Goal: Transaction & Acquisition: Obtain resource

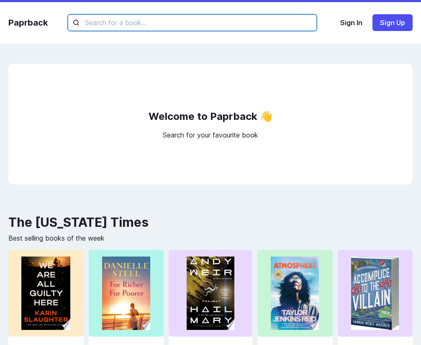
click at [179, 28] on input "text" at bounding box center [192, 22] width 249 height 17
type input "we are all"
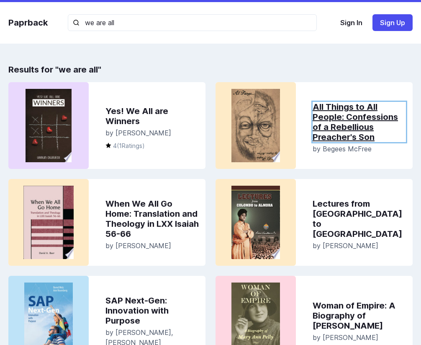
click at [346, 119] on link "All Things to All People: Confessions of a Rebellious Preacher's Son" at bounding box center [359, 122] width 93 height 40
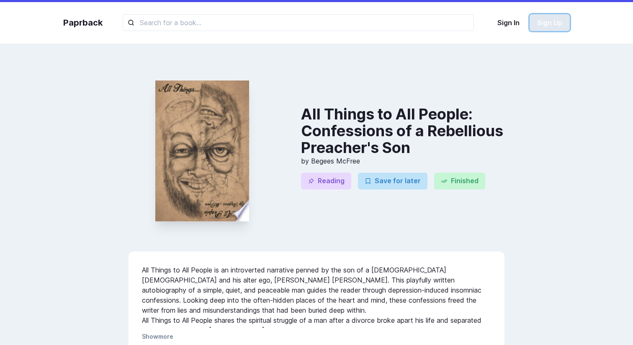
click at [538, 22] on button "Sign Up" at bounding box center [550, 22] width 40 height 17
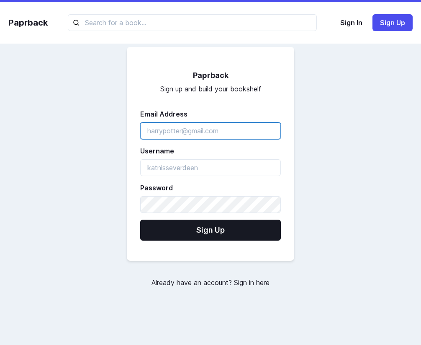
click at [213, 123] on input "emailAddress" at bounding box center [210, 130] width 141 height 17
type input "abd@gmail.com"
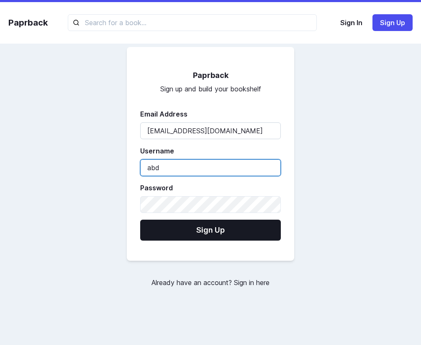
type input "abd"
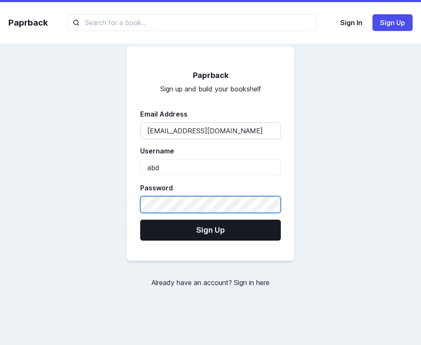
click at [140, 220] on button "Sign Up" at bounding box center [210, 230] width 141 height 21
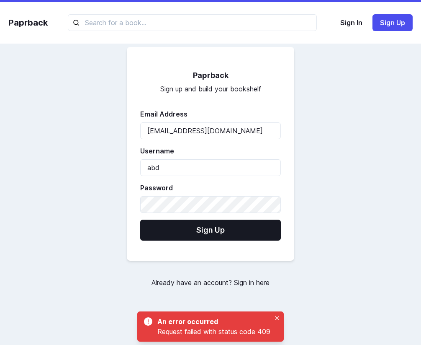
click at [306, 245] on div "Paprback Sign up and build your bookshelf Email Address abd@gmail.com Username …" at bounding box center [210, 167] width 421 height 207
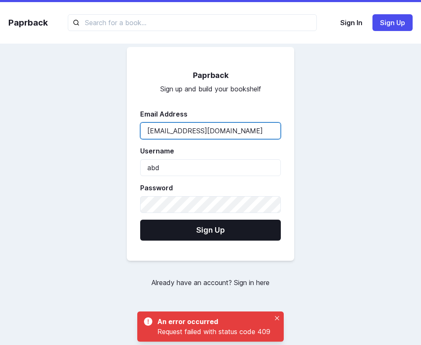
click at [219, 132] on input "abd@gmail.com" at bounding box center [210, 130] width 141 height 17
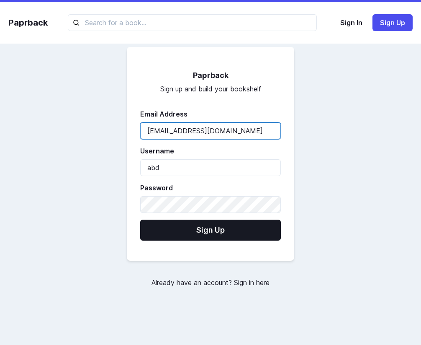
type input "yazan@gmail.com"
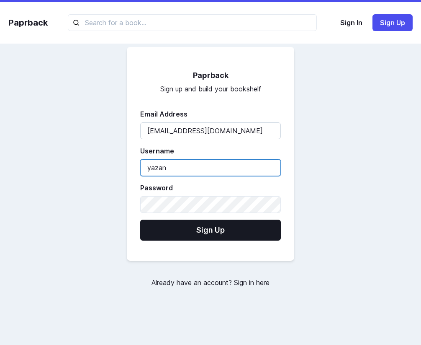
type input "yazan"
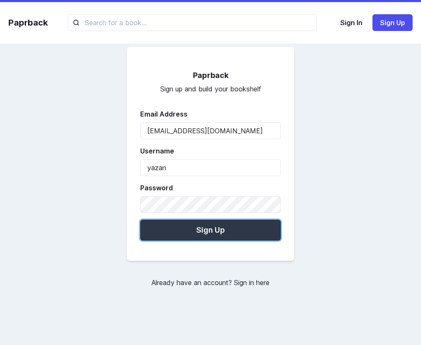
click at [204, 236] on button "Sign Up" at bounding box center [210, 230] width 141 height 21
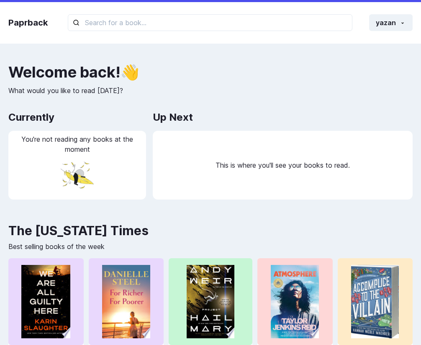
click at [322, 132] on div "This is where you'll see your books to read." at bounding box center [283, 165] width 260 height 69
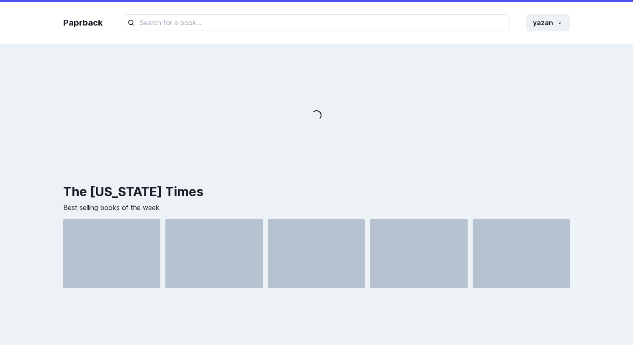
click at [488, 73] on div "Loading..." at bounding box center [316, 115] width 507 height 103
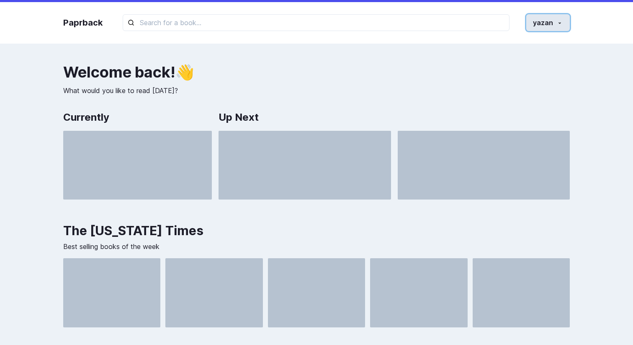
click at [555, 26] on button "yazan" at bounding box center [549, 22] width 44 height 17
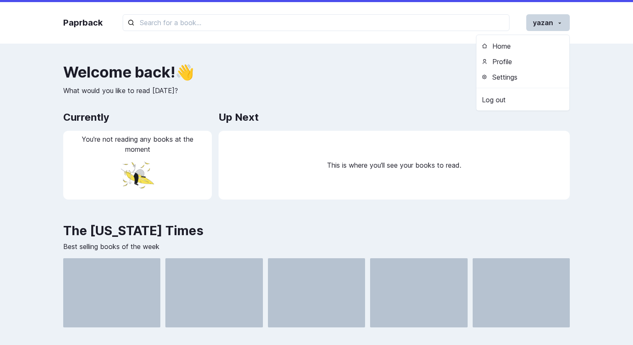
click at [430, 95] on p "What would you like to read [DATE]?" at bounding box center [316, 90] width 507 height 10
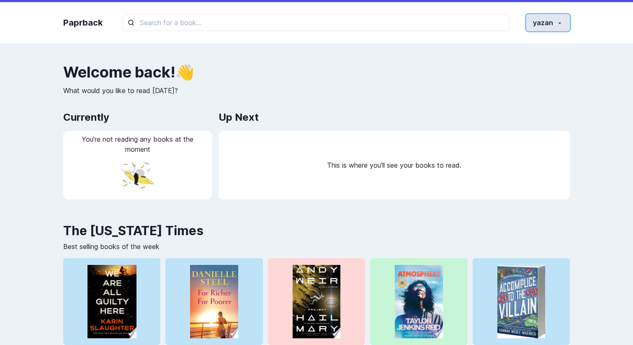
click at [533, 20] on button "yazan" at bounding box center [549, 22] width 44 height 17
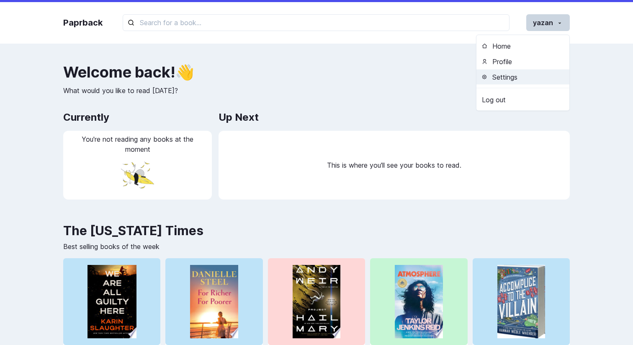
click at [512, 71] on button "Settings" at bounding box center [523, 76] width 93 height 15
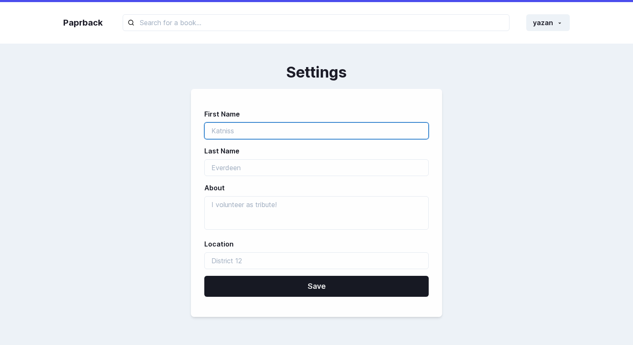
click at [322, 131] on input "first_name" at bounding box center [316, 130] width 225 height 17
type input "Yazan"
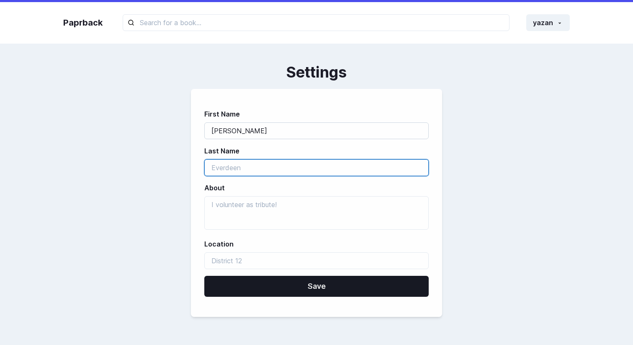
type input "sul"
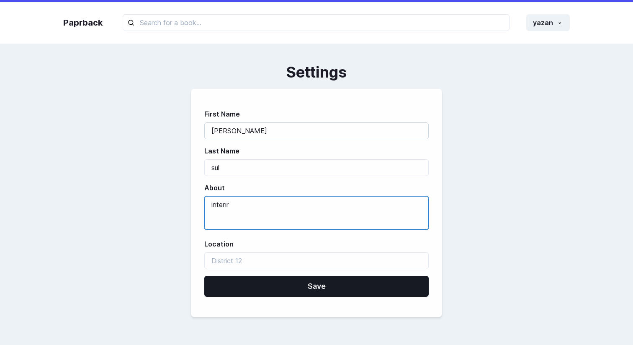
type textarea "intenr"
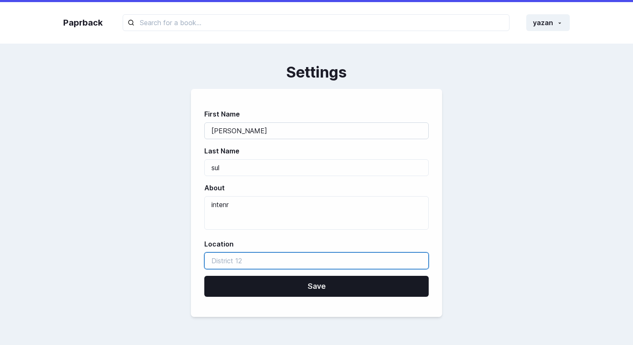
type input "azzunn"
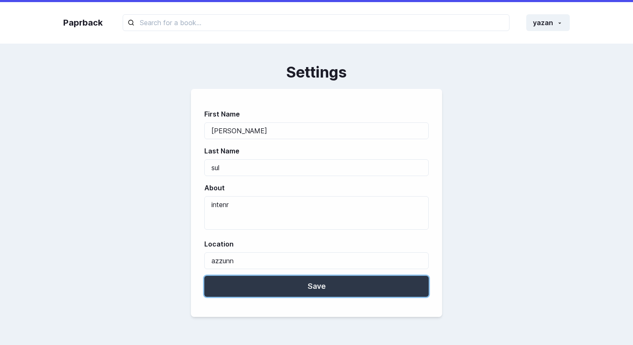
click at [271, 289] on button "Save" at bounding box center [316, 286] width 225 height 21
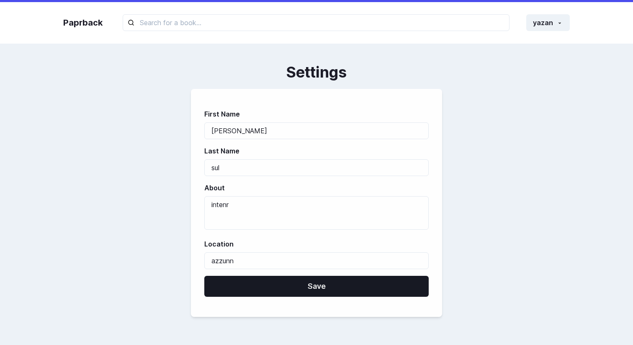
click at [457, 112] on div "First Name Yazan Last Name sul About intenr Location azzunn Save" at bounding box center [316, 203] width 507 height 228
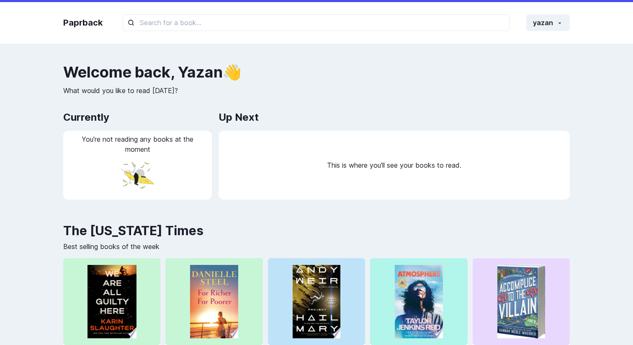
click at [303, 34] on div "Paprback yazan Home Profile Settings Log out" at bounding box center [317, 22] width 524 height 41
click at [289, 12] on div "Paprback yazan Home Profile Settings Log out" at bounding box center [317, 22] width 524 height 41
click at [204, 67] on h2 "Welcome back , [PERSON_NAME] 👋" at bounding box center [316, 72] width 507 height 17
click at [358, 67] on h2 "Welcome back , [PERSON_NAME] 👋" at bounding box center [316, 72] width 507 height 17
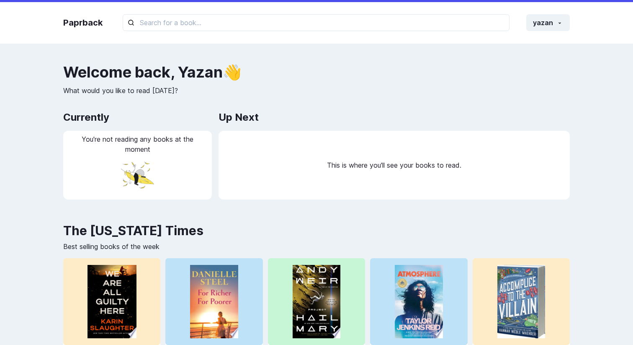
click at [173, 89] on p "What would you like to read [DATE]?" at bounding box center [316, 90] width 507 height 10
click at [302, 71] on h2 "Welcome back , Yazan 👋" at bounding box center [316, 72] width 507 height 17
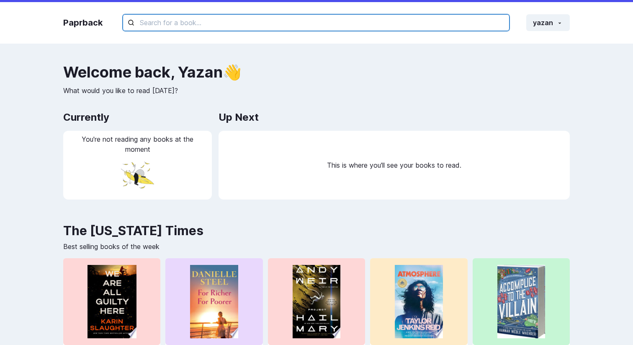
click at [282, 23] on input "text" at bounding box center [316, 22] width 387 height 17
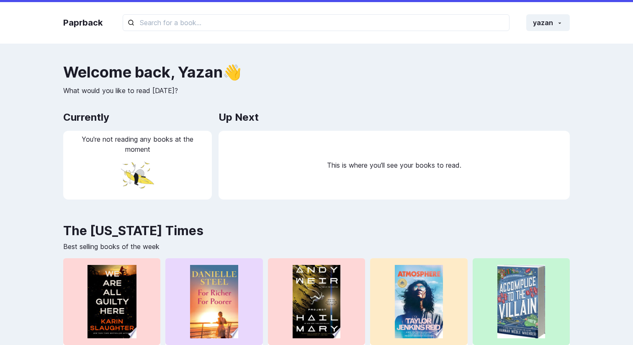
click at [258, 44] on div "Paprback yazan Home Profile Settings Log out Welcome back , Yazan 👋 What would …" at bounding box center [316, 303] width 633 height 607
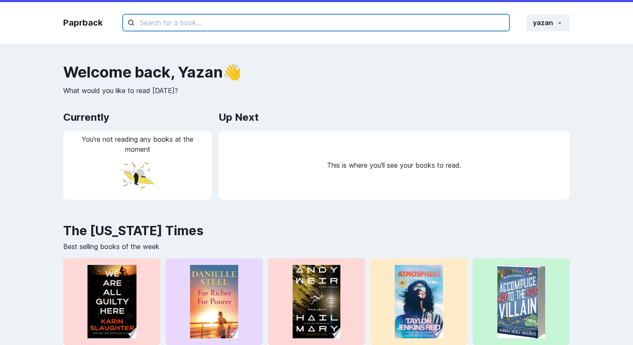
click at [241, 30] on input "text" at bounding box center [316, 22] width 387 height 17
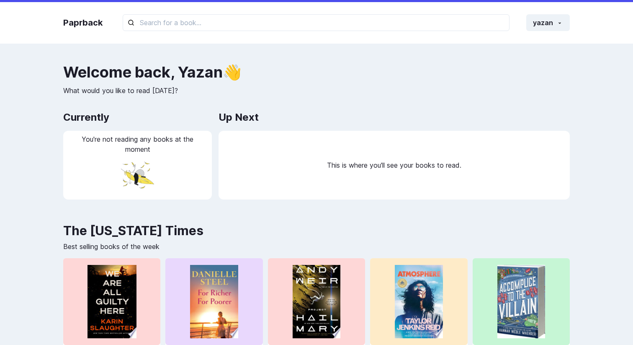
click at [228, 50] on div "Paprback yazan Home Profile Settings Log out Welcome back , Yazan 👋 What would …" at bounding box center [316, 303] width 633 height 607
click at [129, 54] on div "Paprback yazan Home Profile Settings Log out Welcome back , Yazan 👋 What would …" at bounding box center [316, 303] width 633 height 607
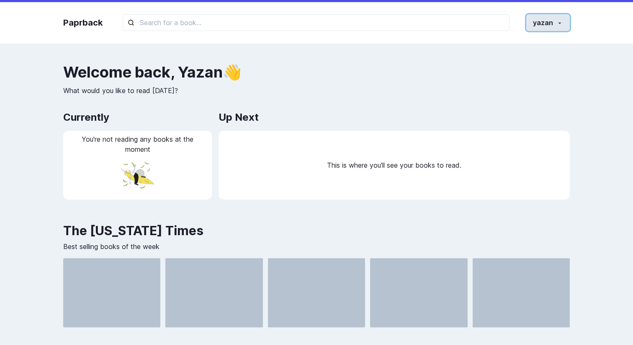
click at [533, 21] on button "yazan" at bounding box center [549, 22] width 44 height 17
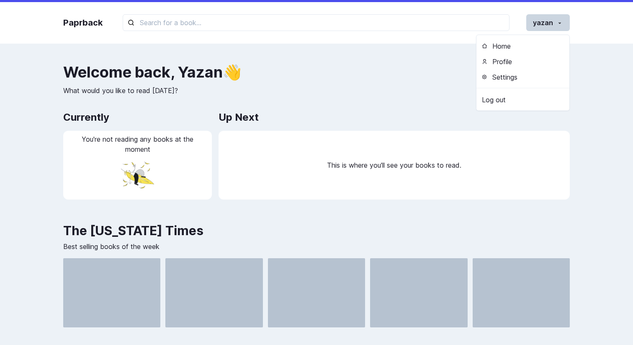
click at [444, 42] on div "Paprback yazan Home Profile Settings Log out" at bounding box center [317, 22] width 524 height 41
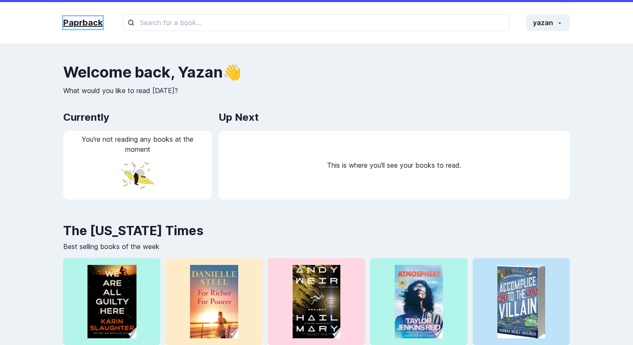
click at [90, 21] on link "Paprback" at bounding box center [82, 22] width 39 height 13
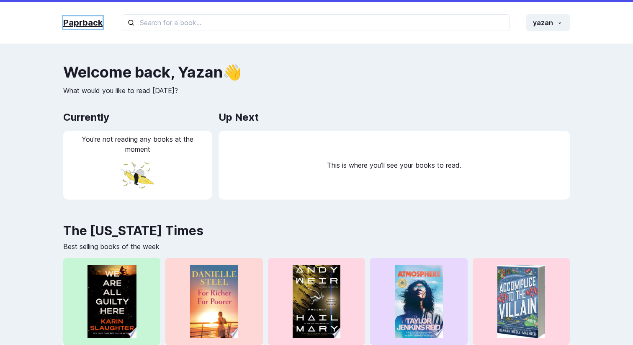
click at [90, 21] on link "Paprback" at bounding box center [82, 22] width 39 height 13
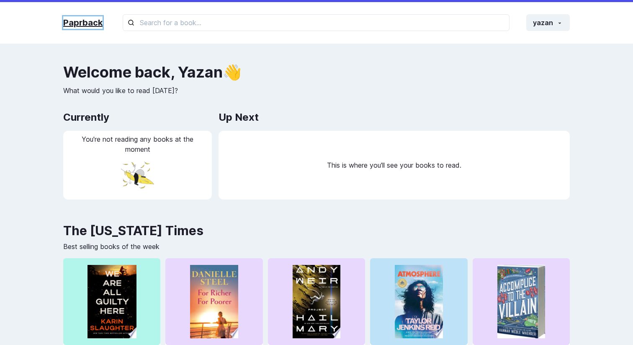
click at [89, 21] on link "Paprback" at bounding box center [82, 22] width 39 height 13
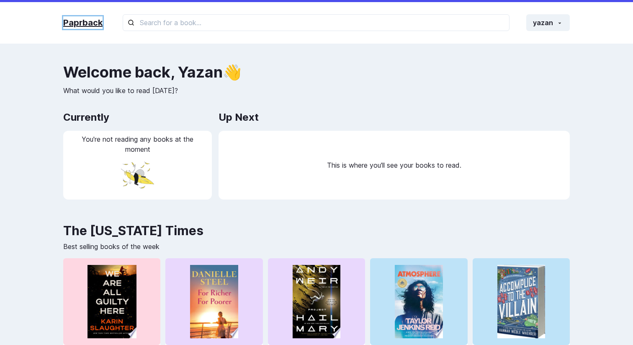
click at [85, 23] on link "Paprback" at bounding box center [82, 22] width 39 height 13
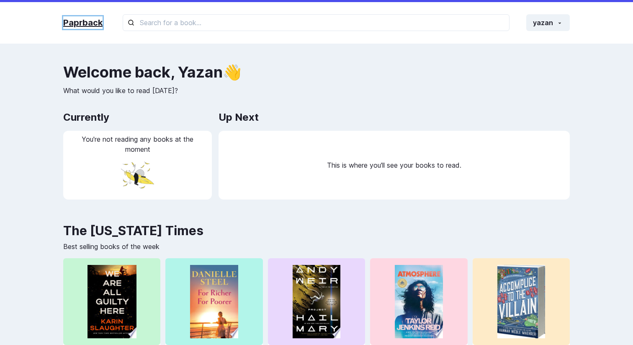
click at [85, 23] on link "Paprback" at bounding box center [82, 22] width 39 height 13
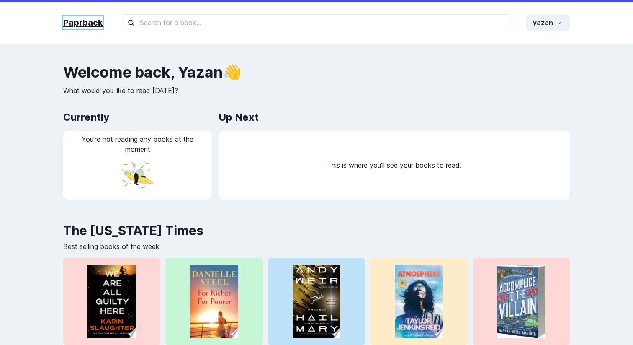
click at [85, 23] on link "Paprback" at bounding box center [82, 22] width 39 height 13
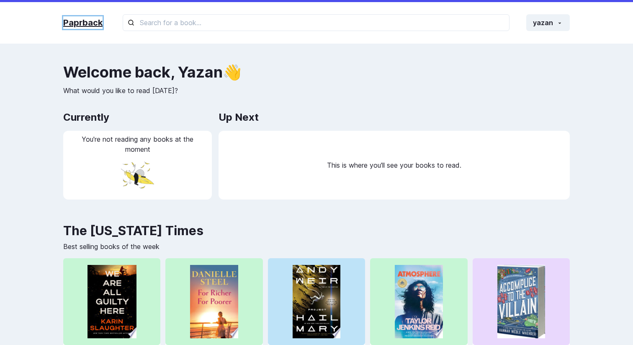
click at [85, 23] on link "Paprback" at bounding box center [82, 22] width 39 height 13
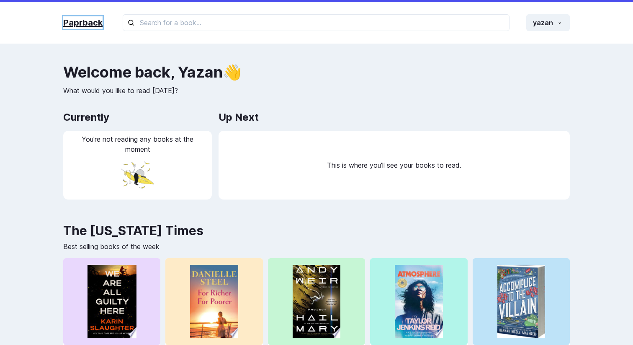
click at [85, 23] on link "Paprback" at bounding box center [82, 22] width 39 height 13
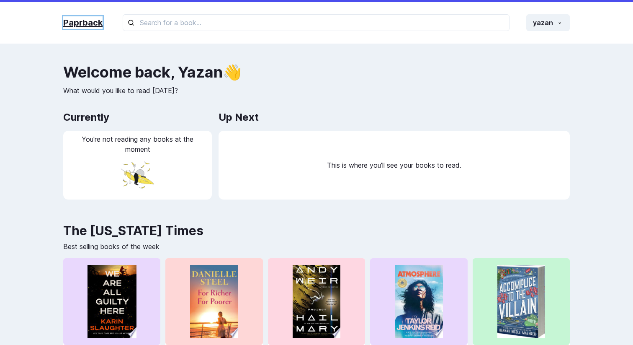
click at [85, 23] on link "Paprback" at bounding box center [82, 22] width 39 height 13
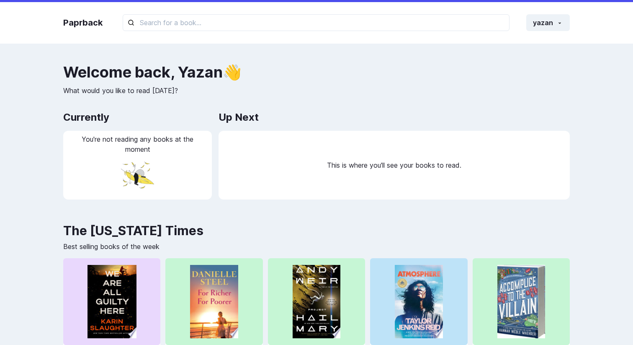
click at [58, 60] on div "Paprback yazan Home Profile Settings Log out Welcome back , [PERSON_NAME] 👋 Wha…" at bounding box center [316, 303] width 633 height 607
drag, startPoint x: 62, startPoint y: 22, endPoint x: 105, endPoint y: 22, distance: 43.1
click at [105, 22] on div "Paprback yazan Home Profile Settings Log out" at bounding box center [317, 22] width 524 height 41
copy link "Paprback"
click at [71, 49] on div "Paprback yazan Home Profile Settings Log out Welcome back , [PERSON_NAME] 👋 Wha…" at bounding box center [316, 303] width 633 height 607
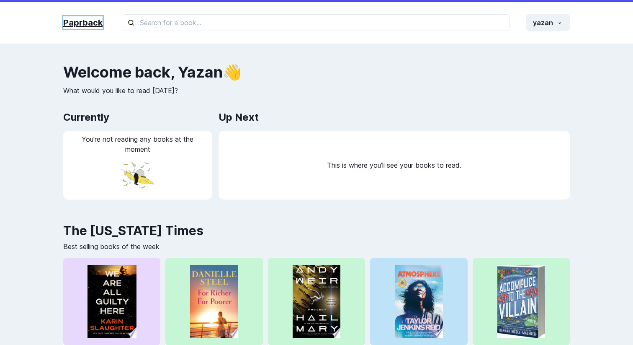
click at [82, 23] on link "Paprback" at bounding box center [82, 22] width 39 height 13
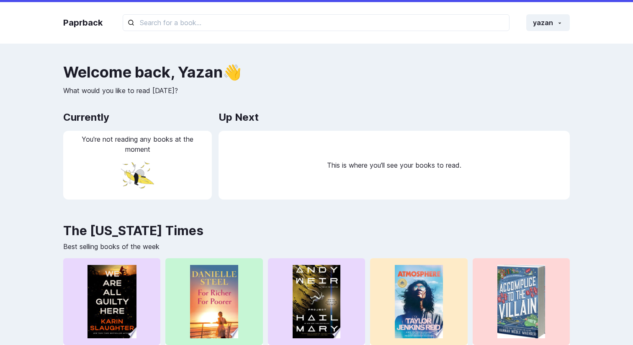
click at [78, 59] on div "Paprback yazan Home Profile Settings Log out Welcome back , [PERSON_NAME] 👋 Wha…" at bounding box center [316, 303] width 633 height 607
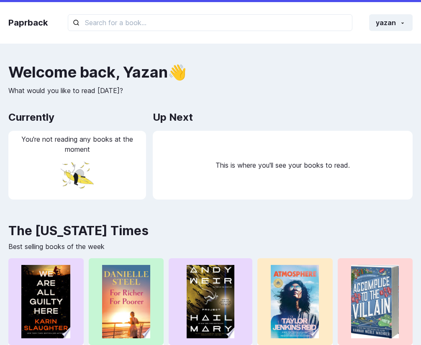
click at [379, 77] on h2 "Welcome back , Yazan 👋" at bounding box center [210, 72] width 405 height 17
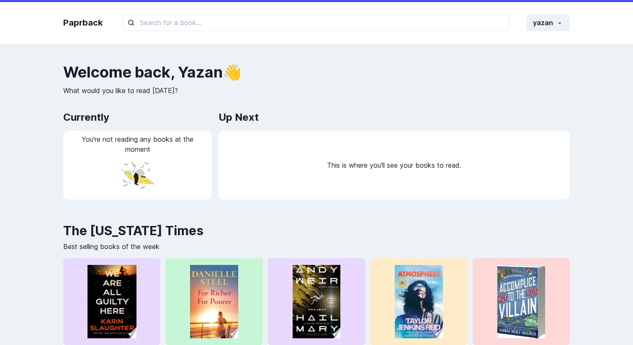
click at [461, 62] on div "Paprback yazan Home Profile Settings Log out Welcome back , [PERSON_NAME] 👋 Wha…" at bounding box center [316, 303] width 633 height 607
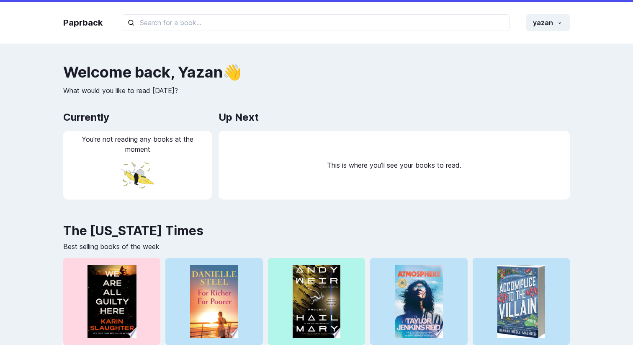
click at [310, 100] on div "Welcome back , [PERSON_NAME] 👋 What would you like to read [DATE]? Currently Yo…" at bounding box center [316, 135] width 507 height 143
click at [278, 83] on div "Welcome back , [PERSON_NAME] 👋 What would you like to read [DATE]?" at bounding box center [316, 80] width 507 height 32
click at [387, 67] on h2 "Welcome back , [PERSON_NAME] 👋" at bounding box center [316, 72] width 507 height 17
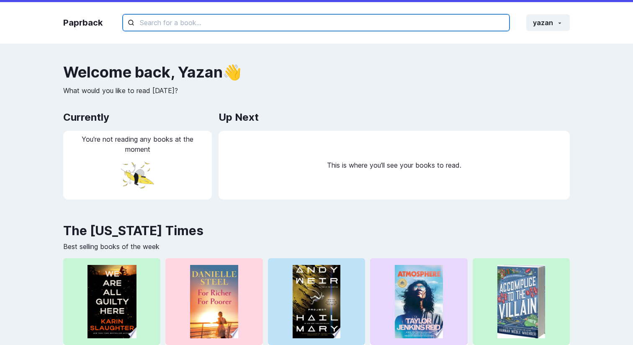
click at [219, 23] on input "text" at bounding box center [316, 22] width 387 height 17
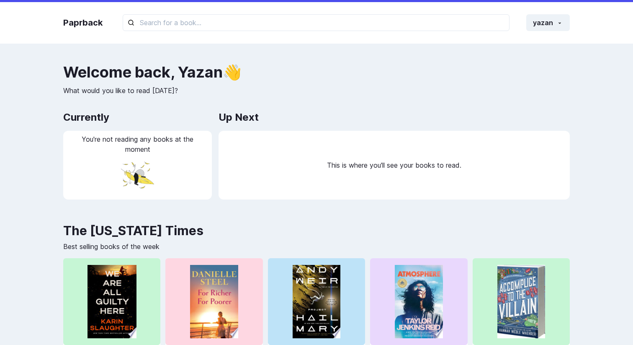
click at [225, 51] on div "Paprback yazan Home Profile Settings Log out Welcome back , [PERSON_NAME] 👋 Wha…" at bounding box center [316, 303] width 633 height 607
click at [137, 39] on div "Paprback yazan Home Profile Settings Log out" at bounding box center [317, 22] width 524 height 41
click at [141, 35] on div "Paprback yazan Home Profile Settings Log out" at bounding box center [317, 22] width 524 height 41
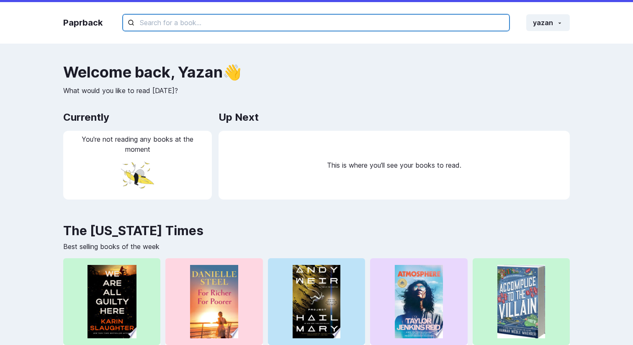
click at [134, 29] on input "text" at bounding box center [316, 22] width 387 height 17
click at [131, 22] on input "text" at bounding box center [316, 22] width 387 height 17
click at [132, 24] on input "text" at bounding box center [316, 22] width 387 height 17
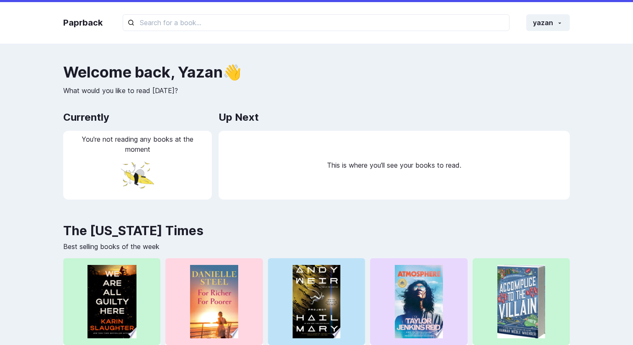
click at [139, 47] on div "Paprback yazan Home Profile Settings Log out Welcome back , [PERSON_NAME] 👋 Wha…" at bounding box center [316, 303] width 633 height 607
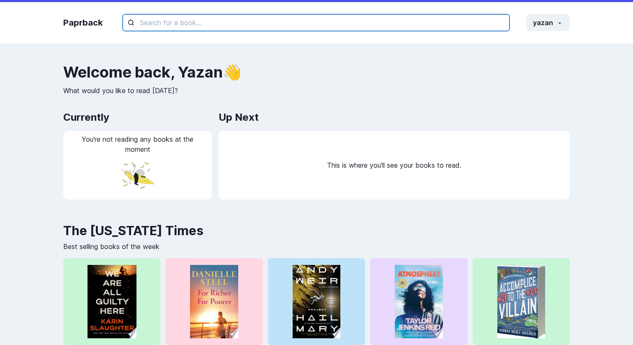
click at [132, 25] on input "text" at bounding box center [316, 22] width 387 height 17
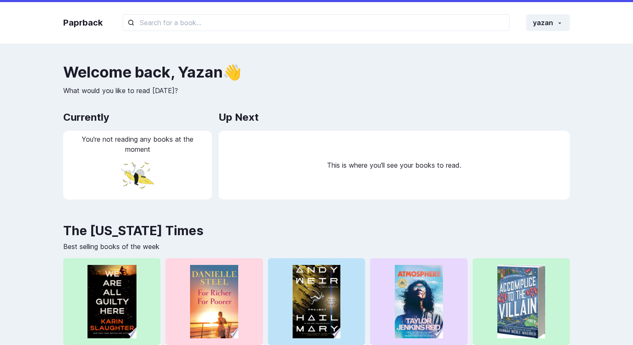
click at [143, 36] on div "Paprback yazan Home Profile Settings Log out" at bounding box center [317, 22] width 524 height 41
click at [438, 109] on div "Up Next" at bounding box center [394, 117] width 351 height 17
click at [443, 105] on div "Welcome back , Yazan 👋 What would you like to read today? Currently You're not …" at bounding box center [316, 135] width 507 height 143
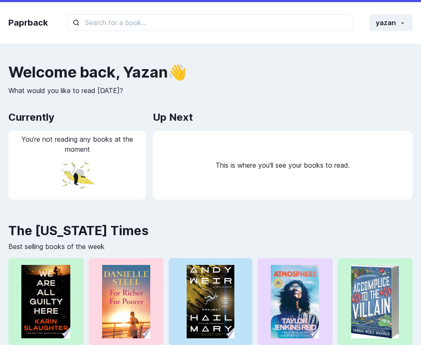
click at [421, 64] on div "Welcome back , Yazan 👋 What would you like to read today? Currently You're not …" at bounding box center [210, 311] width 421 height 494
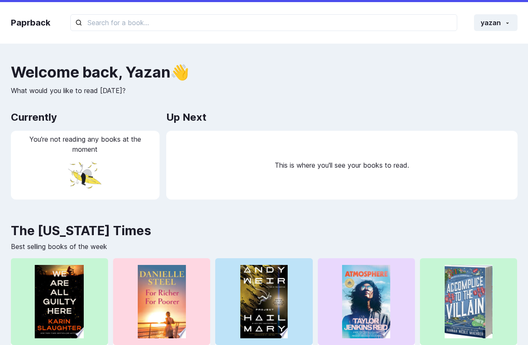
click at [372, 77] on h2 "Welcome back , Yazan 👋" at bounding box center [264, 72] width 507 height 17
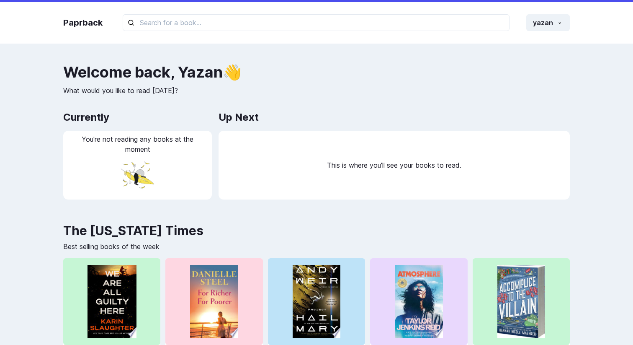
click at [442, 79] on h2 "Welcome back , Yazan 👋" at bounding box center [316, 72] width 507 height 17
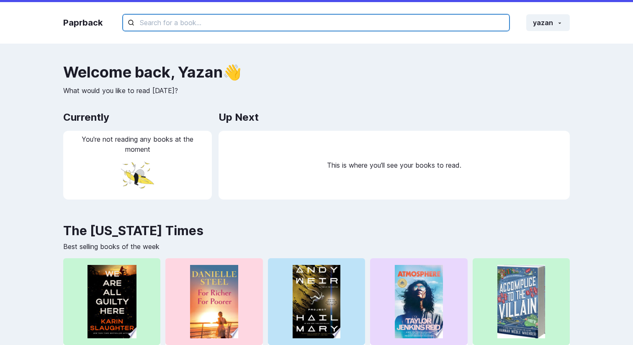
click at [349, 29] on input "text" at bounding box center [316, 22] width 387 height 17
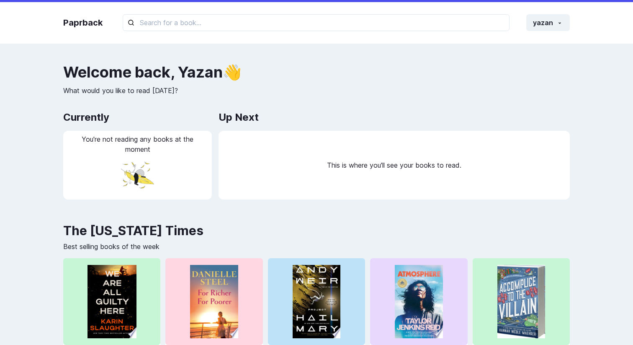
click at [347, 40] on div "Paprback yazan Home Profile Settings Log out" at bounding box center [317, 22] width 524 height 41
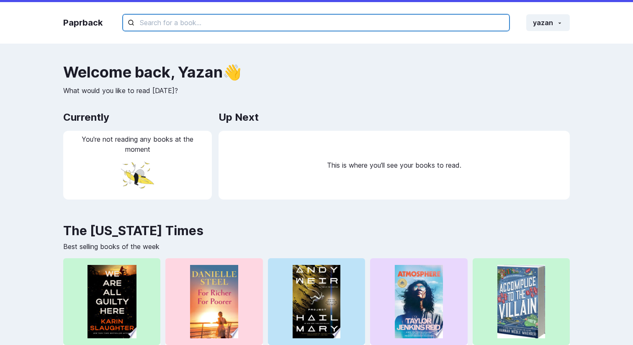
click at [335, 24] on input "text" at bounding box center [316, 22] width 387 height 17
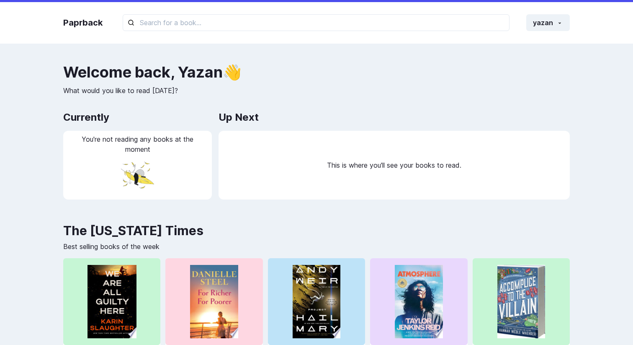
click at [325, 39] on div "Paprback yazan Home Profile Settings Log out" at bounding box center [317, 22] width 524 height 41
click at [221, 47] on div "Paprback yazan Home Profile Settings Log out Welcome back , Yazan 👋 What would …" at bounding box center [316, 303] width 633 height 607
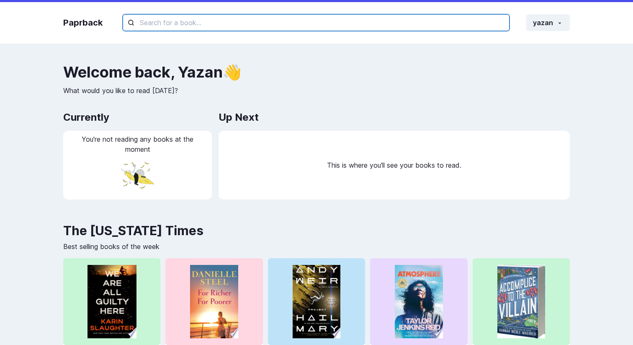
click at [227, 27] on input "text" at bounding box center [316, 22] width 387 height 17
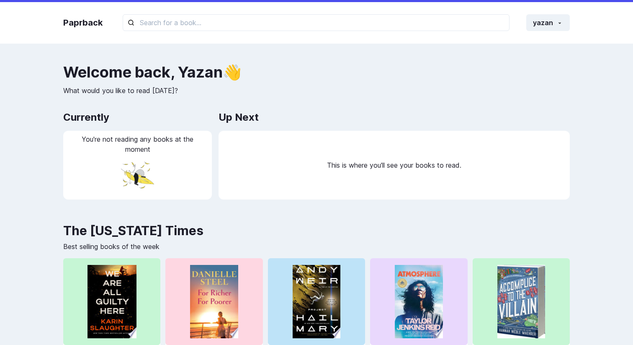
click at [226, 44] on div "Paprback yazan Home Profile Settings Log out Welcome back , Yazan 👋 What would …" at bounding box center [316, 303] width 633 height 607
click at [307, 43] on div "Paprback yazan Home Profile Settings Log out" at bounding box center [317, 22] width 524 height 41
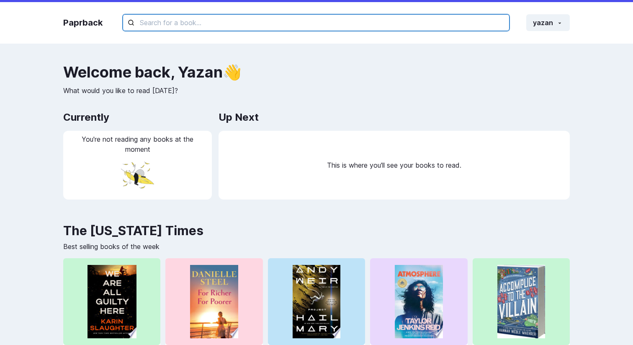
click at [245, 25] on input "text" at bounding box center [316, 22] width 387 height 17
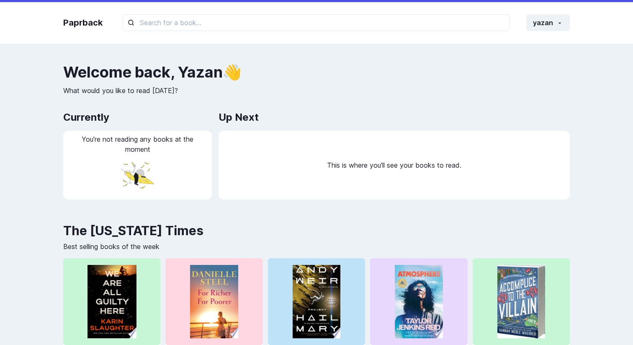
click at [250, 41] on div "Paprback yazan Home Profile Settings Log out" at bounding box center [317, 22] width 524 height 41
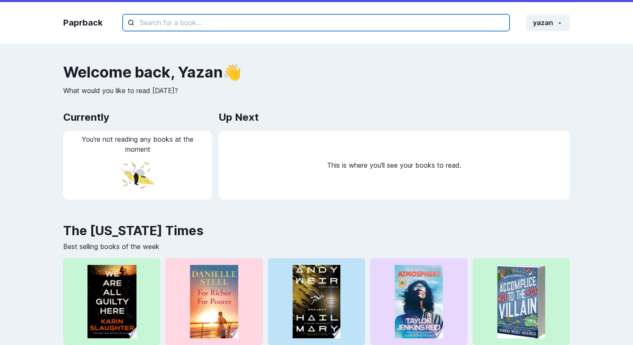
click at [243, 25] on input "text" at bounding box center [316, 22] width 387 height 17
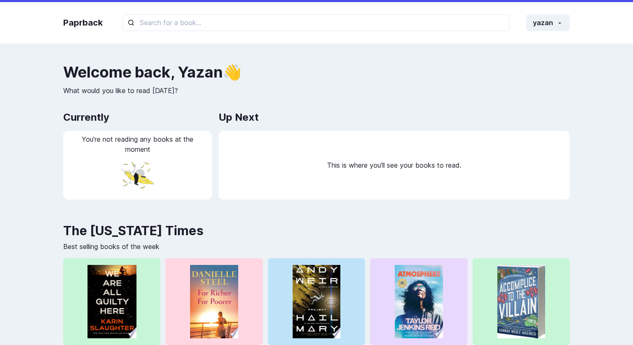
click at [242, 34] on div "Paprback yazan Home Profile Settings Log out" at bounding box center [317, 22] width 524 height 41
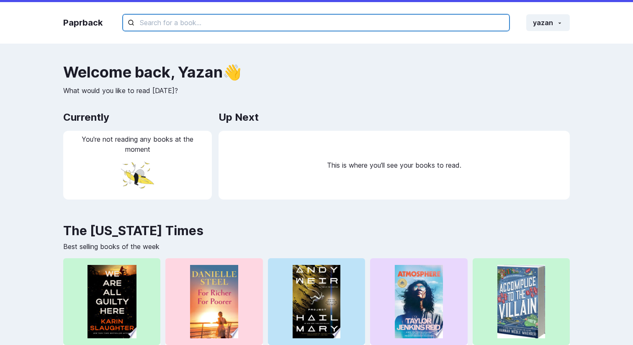
click at [239, 25] on input "text" at bounding box center [316, 22] width 387 height 17
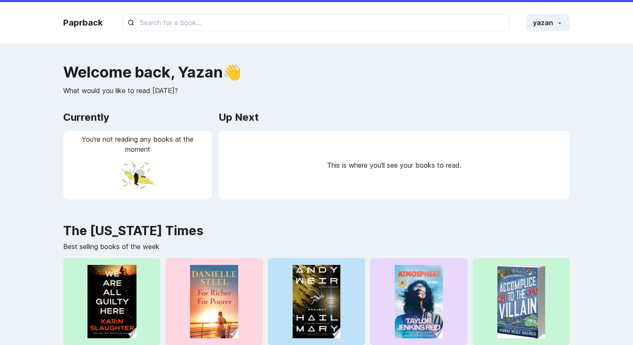
click at [243, 33] on div "Paprback yazan Home Profile Settings Log out" at bounding box center [317, 22] width 524 height 41
click at [183, 40] on div "Paprback yazan Home Profile Settings Log out" at bounding box center [317, 22] width 524 height 41
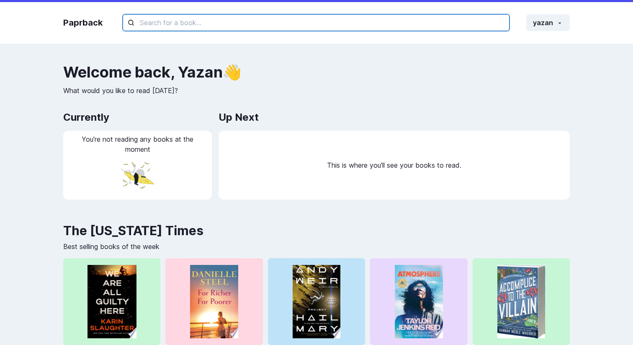
click at [130, 25] on input "text" at bounding box center [316, 22] width 387 height 17
click at [252, 29] on input "text" at bounding box center [316, 22] width 387 height 17
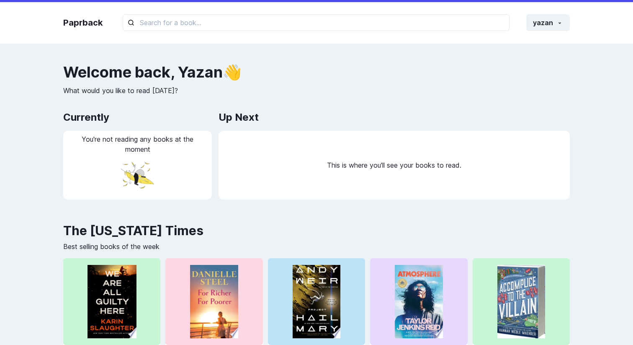
click at [330, 65] on h2 "Welcome back , Yazan 👋" at bounding box center [316, 72] width 507 height 17
click at [376, 66] on h2 "Welcome back , Yazan 👋" at bounding box center [316, 72] width 507 height 17
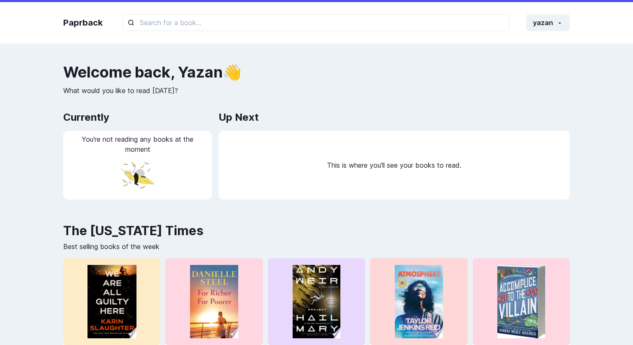
click at [157, 51] on div "Paprback yazan Home Profile Settings Log out Welcome back , [PERSON_NAME] 👋 Wha…" at bounding box center [316, 303] width 633 height 607
click at [155, 83] on div "Welcome back , [PERSON_NAME] 👋 What would you like to read [DATE]?" at bounding box center [316, 80] width 507 height 32
click at [182, 61] on div "Paprback yazan Home Profile Settings Log out Welcome back , [PERSON_NAME] 👋 Wha…" at bounding box center [316, 303] width 633 height 607
click at [338, 57] on div "Paprback yazan Home Profile Settings Log out Welcome back , [PERSON_NAME] 👋 Wha…" at bounding box center [316, 303] width 633 height 607
click at [191, 75] on h2 "Welcome back , Yazan 👋" at bounding box center [316, 72] width 507 height 17
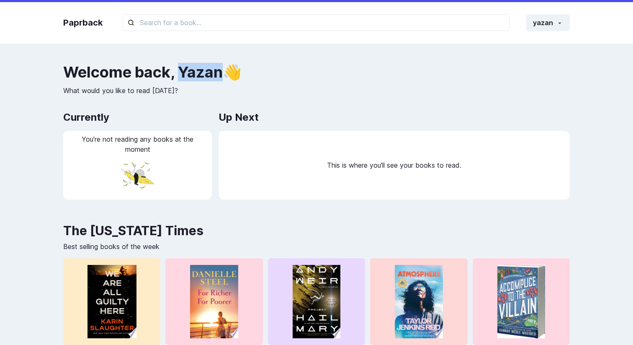
click at [191, 75] on h2 "Welcome back , Yazan 👋" at bounding box center [316, 72] width 507 height 17
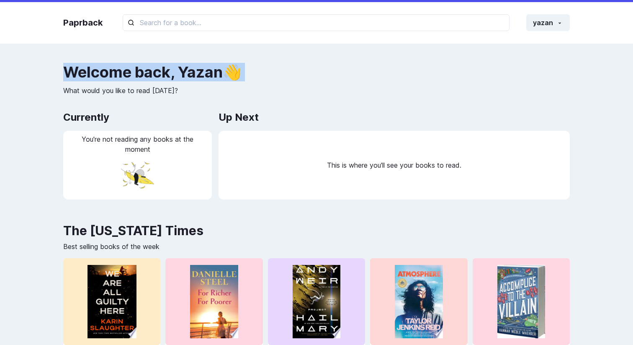
click at [191, 75] on h2 "Welcome back , Yazan 👋" at bounding box center [316, 72] width 507 height 17
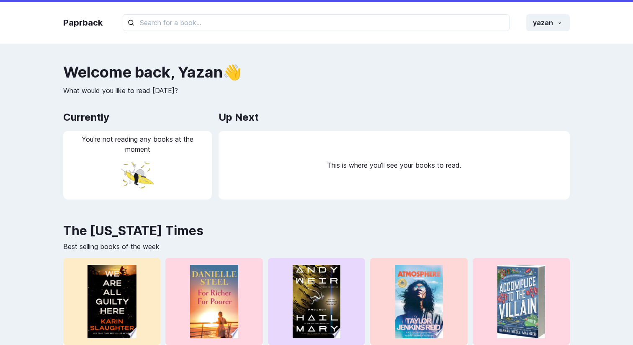
click at [159, 82] on div "Welcome back , Yazan 👋 What would you like to read today?" at bounding box center [316, 80] width 507 height 32
click at [204, 85] on div "Welcome back , Yazan 👋 What would you like to read today?" at bounding box center [316, 80] width 507 height 32
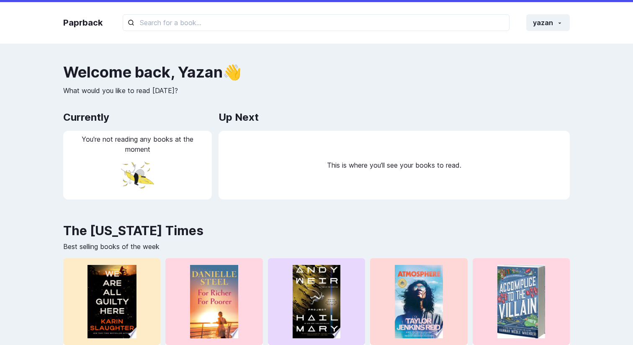
click at [353, 51] on div "Paprback yazan Home Profile Settings Log out Welcome back , [PERSON_NAME] 👋 Wha…" at bounding box center [316, 303] width 633 height 607
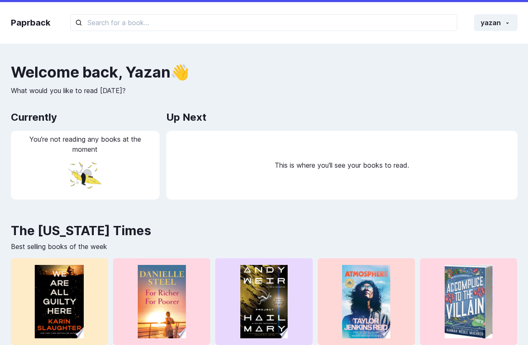
click at [526, 49] on div "Paprback yazan Home Profile Settings Log out Welcome back , [PERSON_NAME] 👋 Wha…" at bounding box center [264, 303] width 528 height 607
click at [527, 49] on div "Paprback yazan Home Profile Settings Log out Welcome back , Yazan 👋 What would …" at bounding box center [264, 303] width 528 height 607
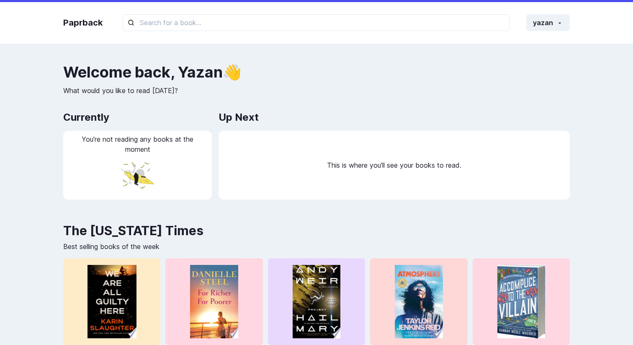
click at [422, 96] on div "Welcome back , Yazan 👋 What would you like to read today? Currently You're not …" at bounding box center [316, 135] width 507 height 143
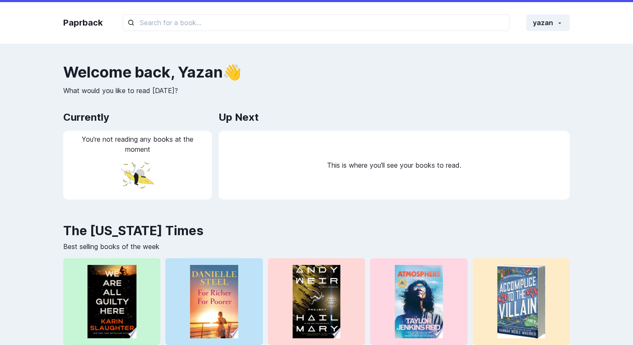
click at [333, 43] on div "Paprback yazan Home Profile Settings Log out" at bounding box center [317, 22] width 524 height 41
click at [117, 140] on p "You're not reading any books at the moment" at bounding box center [138, 144] width 132 height 20
click at [135, 93] on p "What would you like to read [DATE]?" at bounding box center [316, 90] width 507 height 10
click at [90, 119] on h2 "Currently" at bounding box center [137, 117] width 149 height 17
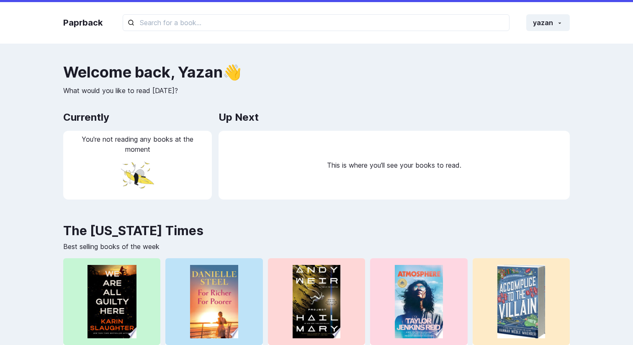
click at [53, 112] on div "Paprback yazan Home Profile Settings Log out Welcome back , [PERSON_NAME] 👋 Wha…" at bounding box center [316, 303] width 633 height 607
drag, startPoint x: 53, startPoint y: 112, endPoint x: 181, endPoint y: 155, distance: 135.8
click at [181, 155] on div "Paprback yazan Home Profile Settings Log out Welcome back , [PERSON_NAME] 👋 Wha…" at bounding box center [316, 303] width 633 height 607
click at [203, 167] on div "You're not reading any books at the moment" at bounding box center [137, 165] width 149 height 69
click at [145, 142] on p "You're not reading any books at the moment" at bounding box center [138, 144] width 132 height 20
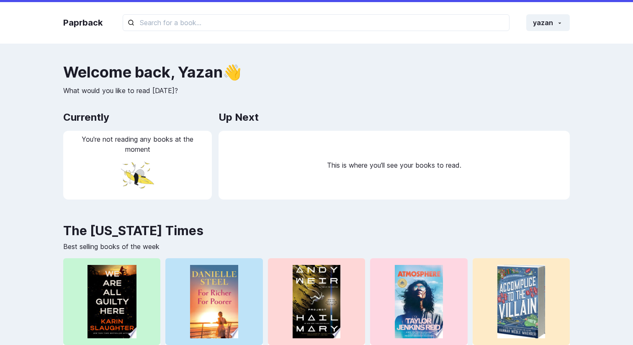
click at [165, 145] on p "You're not reading any books at the moment" at bounding box center [138, 144] width 132 height 20
click at [149, 93] on p "What would you like to read [DATE]?" at bounding box center [316, 90] width 507 height 10
click at [160, 176] on div "You're not reading any books at the moment" at bounding box center [137, 165] width 149 height 69
drag, startPoint x: 64, startPoint y: 134, endPoint x: 194, endPoint y: 189, distance: 141.5
click at [195, 189] on div "You're not reading any books at the moment" at bounding box center [137, 165] width 149 height 69
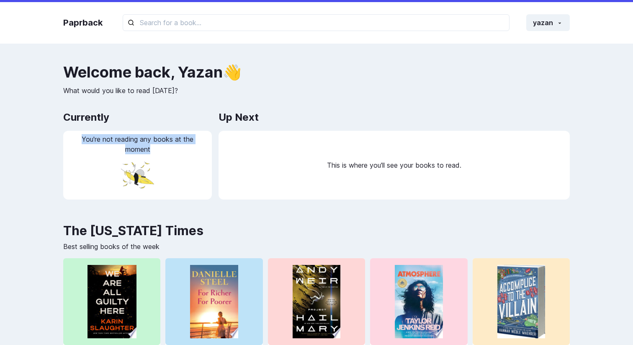
click at [194, 189] on div "You're not reading any books at the moment" at bounding box center [137, 165] width 149 height 69
drag, startPoint x: 162, startPoint y: 181, endPoint x: 77, endPoint y: 137, distance: 95.0
click at [77, 137] on div "You're not reading any books at the moment" at bounding box center [137, 165] width 149 height 69
click at [77, 137] on p "You're not reading any books at the moment" at bounding box center [138, 144] width 132 height 20
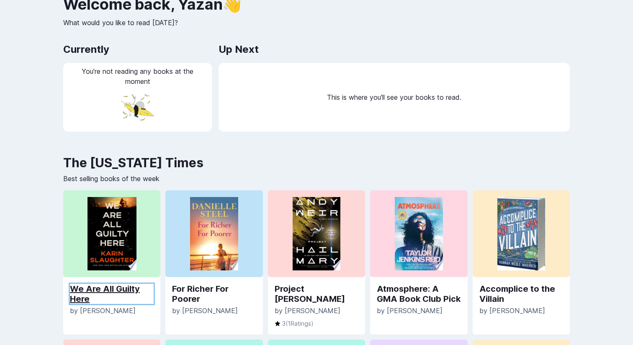
click at [94, 286] on link "We Are All Guilty Here" at bounding box center [112, 294] width 84 height 20
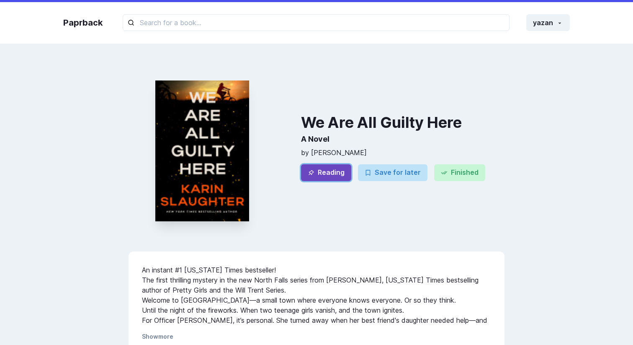
click at [338, 172] on button "Reading" at bounding box center [326, 172] width 50 height 17
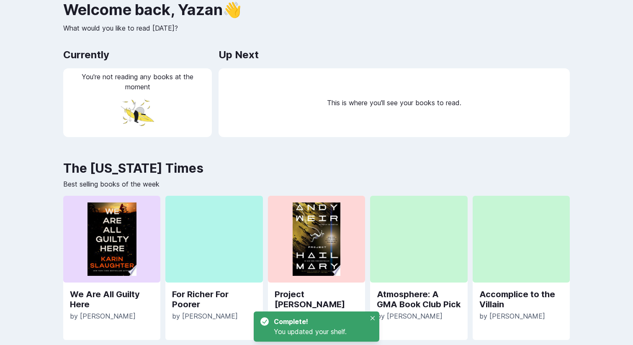
scroll to position [68, 0]
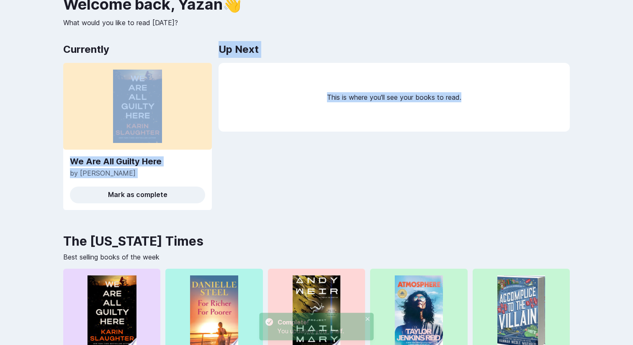
drag, startPoint x: 40, startPoint y: 68, endPoint x: 220, endPoint y: 163, distance: 203.3
click at [220, 163] on div "Paprback yazan Home Profile Settings Log out Welcome back , Yazan 👋 What would …" at bounding box center [316, 274] width 633 height 685
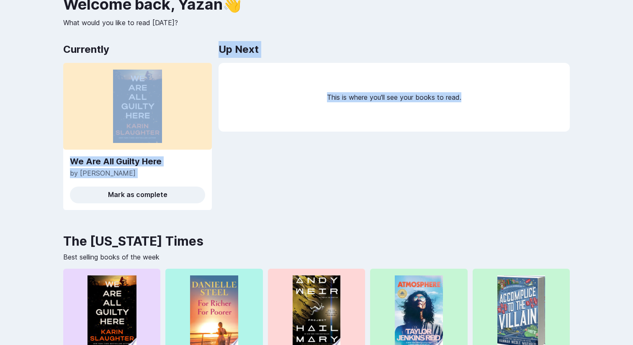
click at [220, 163] on div "Up Next This is where you'll see your books to read." at bounding box center [394, 129] width 351 height 176
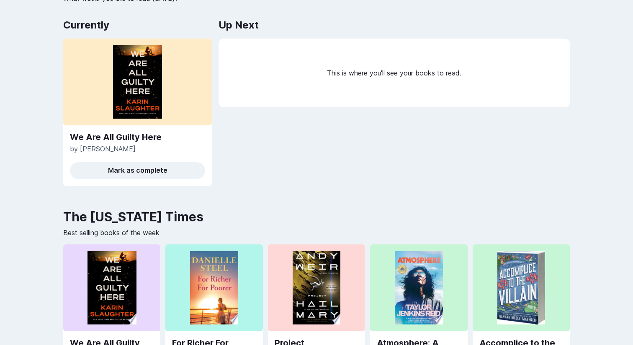
scroll to position [90, 0]
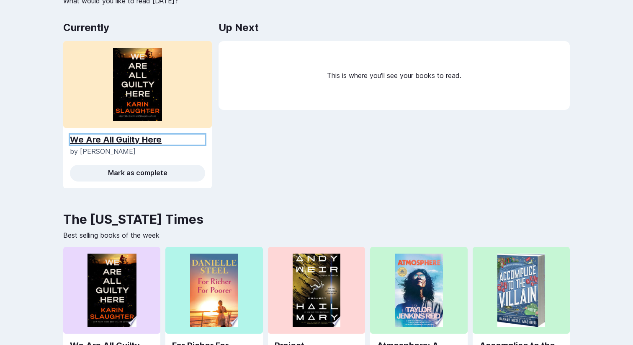
click at [196, 136] on link "We Are All Guilty Here" at bounding box center [137, 139] width 135 height 10
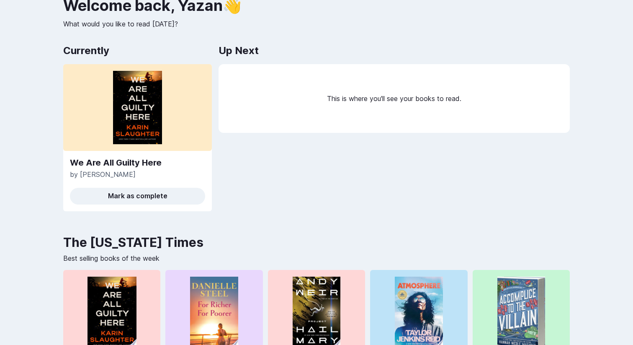
scroll to position [90, 0]
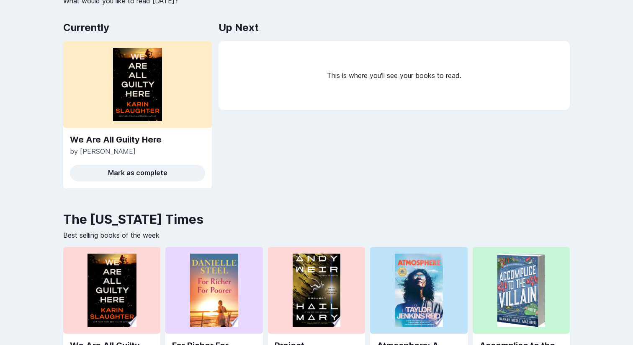
click at [148, 92] on img at bounding box center [137, 84] width 49 height 73
click at [256, 169] on div "Up Next This is where you'll see your books to read." at bounding box center [394, 107] width 351 height 176
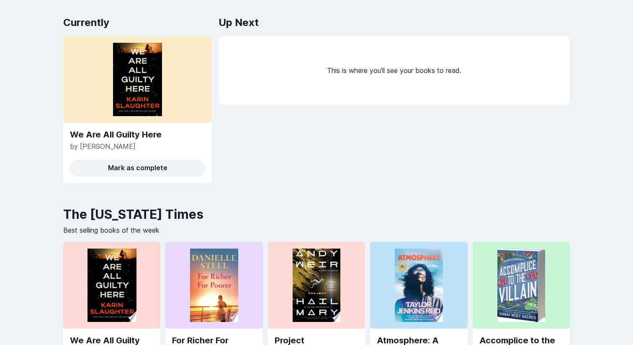
scroll to position [93, 0]
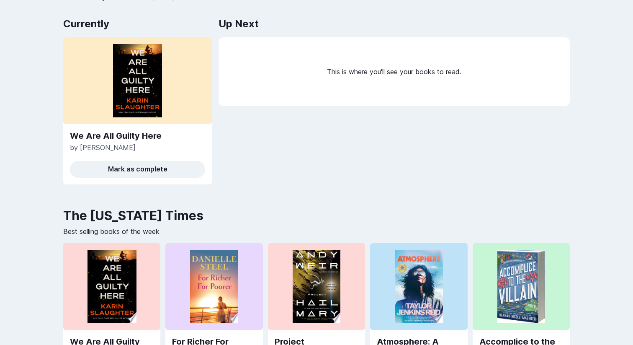
click at [248, 130] on div "Up Next This is where you'll see your books to read." at bounding box center [394, 103] width 351 height 176
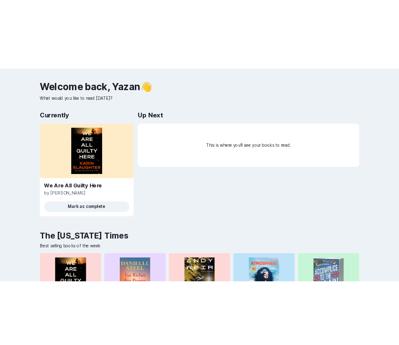
scroll to position [31, 0]
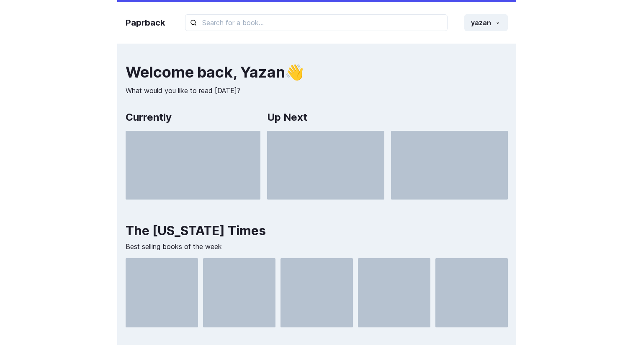
scroll to position [31, 0]
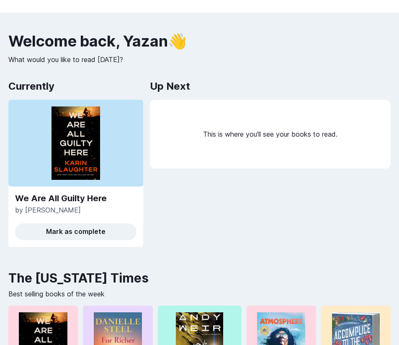
click at [351, 57] on p "What would you like to read [DATE]?" at bounding box center [199, 59] width 382 height 10
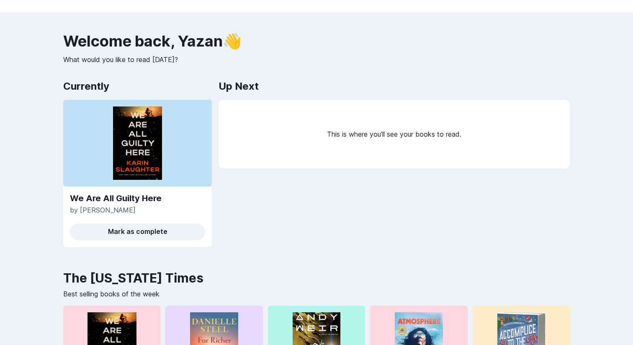
click at [321, 72] on div "Welcome back , [PERSON_NAME] 👋 What would you like to read [DATE]? Currently We…" at bounding box center [316, 143] width 507 height 221
click at [327, 73] on div "Welcome back , [PERSON_NAME] 👋 What would you like to read [DATE]? Currently We…" at bounding box center [316, 143] width 507 height 221
click at [399, 97] on div "Up Next This is where you'll see your books to read." at bounding box center [394, 166] width 351 height 176
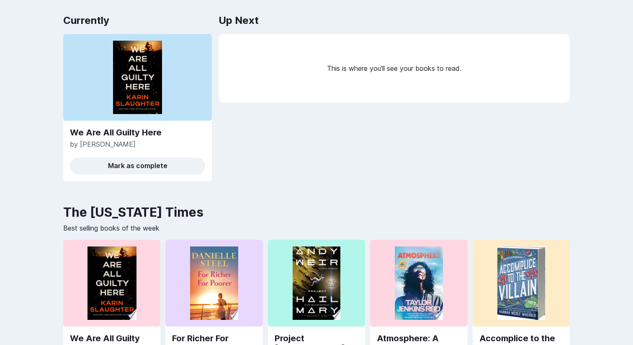
scroll to position [98, 0]
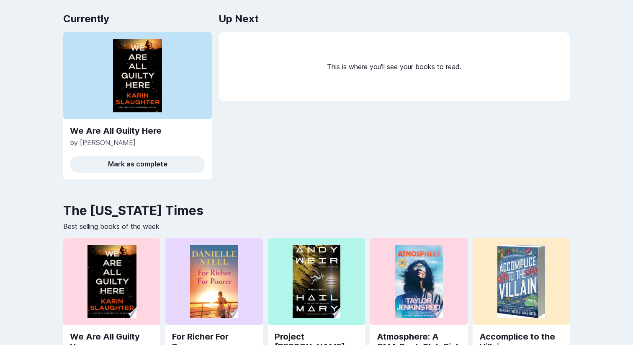
click at [282, 128] on div "Up Next This is where you'll see your books to read." at bounding box center [394, 98] width 351 height 176
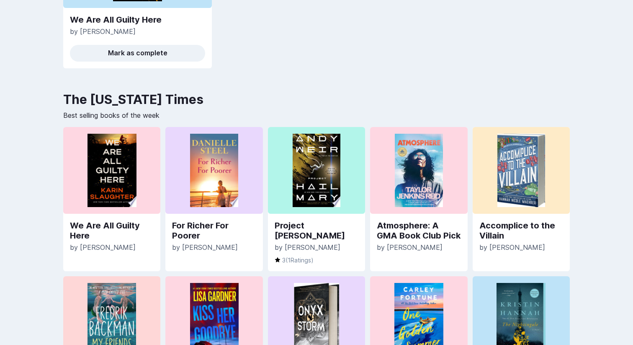
scroll to position [211, 0]
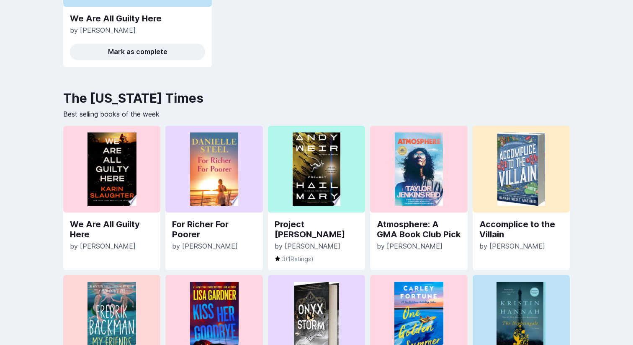
click at [35, 188] on div "Paprback yazan Home Profile Settings Log out Welcome back , Yazan 👋 What would …" at bounding box center [316, 131] width 633 height 685
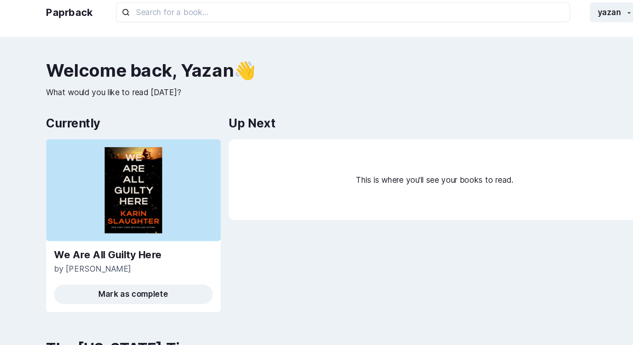
scroll to position [9, 0]
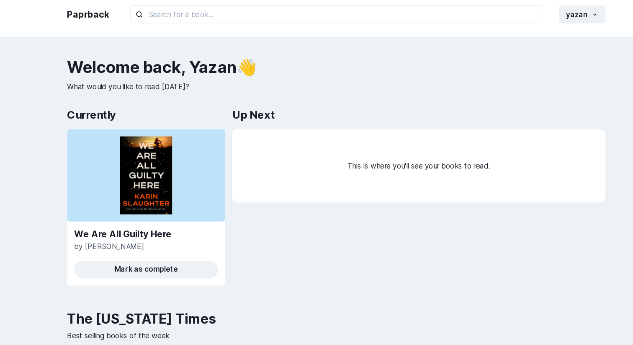
click at [365, 93] on div "Welcome back , Yazan 👋 What would you like to read today? Currently We Are All …" at bounding box center [316, 164] width 507 height 221
click at [235, 104] on h2 "Up Next" at bounding box center [239, 108] width 40 height 17
click at [252, 122] on div "This is where you'll see your books to read." at bounding box center [394, 155] width 351 height 69
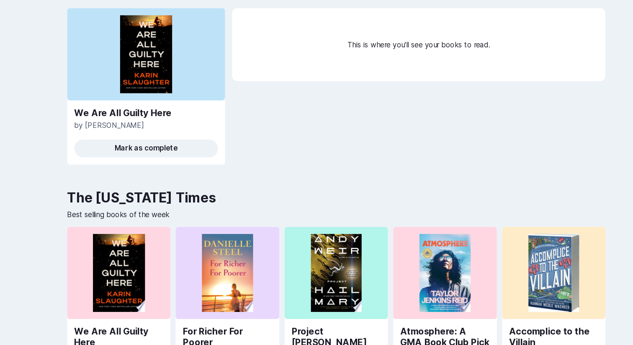
scroll to position [107, 0]
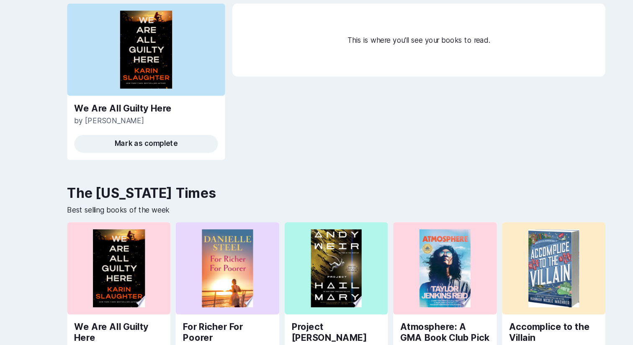
click at [227, 263] on img at bounding box center [214, 272] width 48 height 73
click at [212, 336] on link "For Richer For Poorer" at bounding box center [214, 333] width 84 height 20
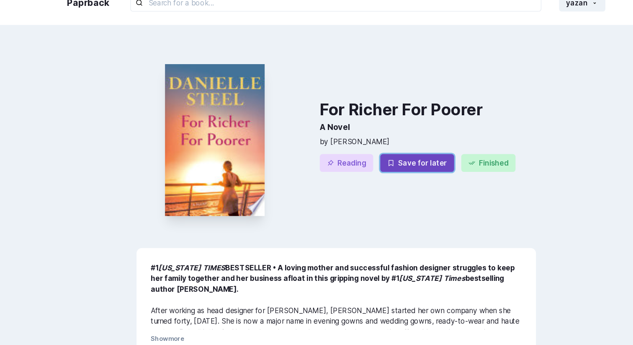
click at [398, 168] on button "Save for later" at bounding box center [393, 173] width 70 height 17
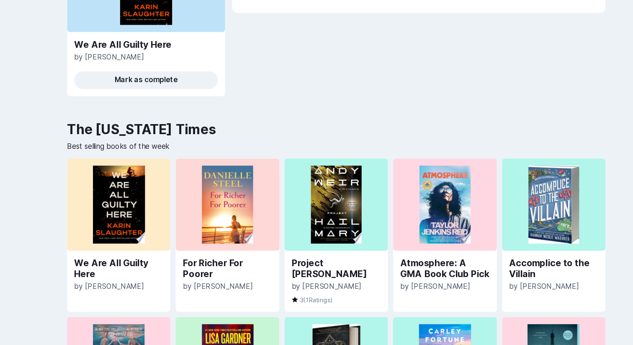
scroll to position [179, 0]
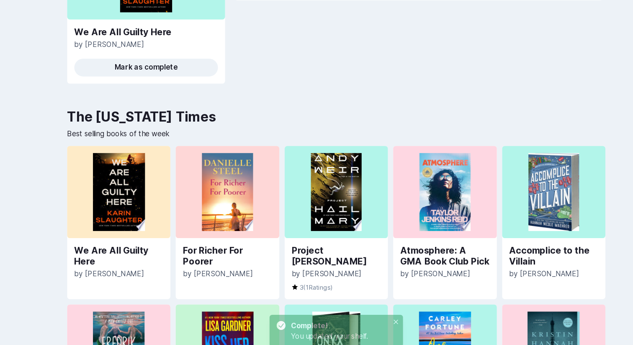
click at [310, 274] on span "[PERSON_NAME]" at bounding box center [313, 278] width 56 height 8
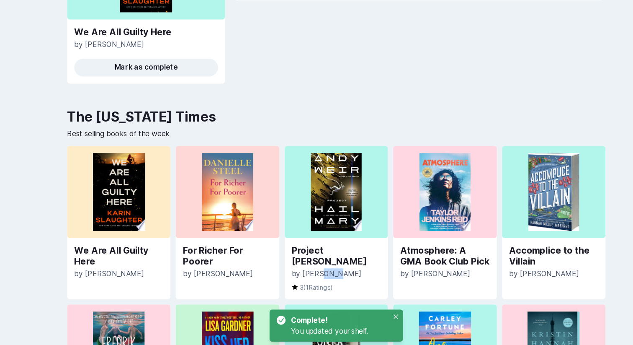
click at [310, 274] on span "[PERSON_NAME]" at bounding box center [313, 278] width 56 height 8
click at [325, 253] on link "Project [PERSON_NAME]" at bounding box center [317, 261] width 84 height 20
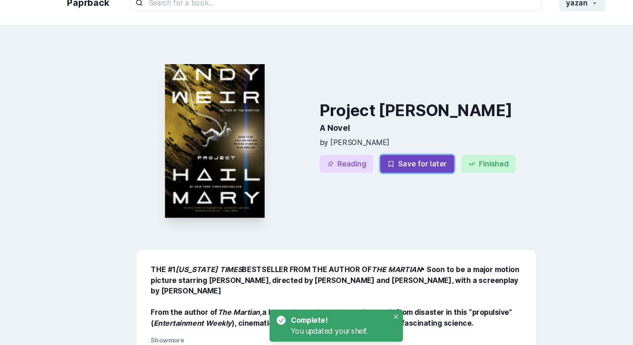
click at [392, 169] on button "Save for later" at bounding box center [393, 174] width 70 height 17
click at [374, 94] on div "Project Hail Mary A Novel by Andy Weir Reading Loading... Save for later Finish…" at bounding box center [403, 153] width 204 height 178
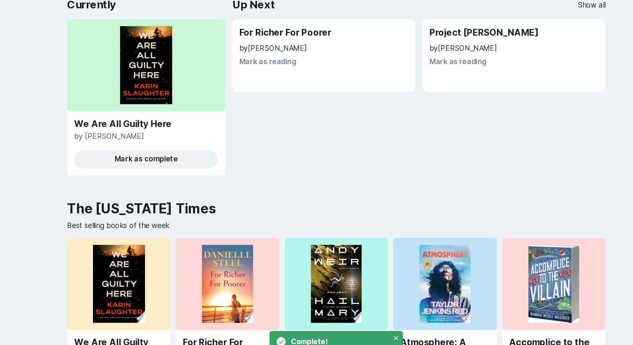
scroll to position [111, 0]
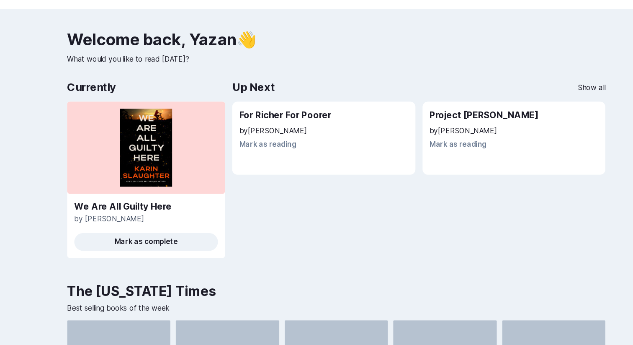
scroll to position [26, 0]
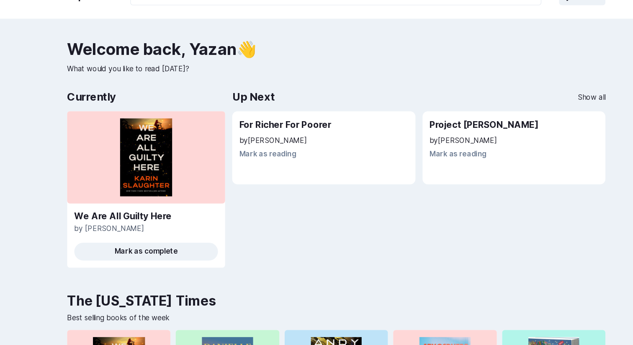
click at [268, 119] on h2 "For Richer For Poorer" at bounding box center [304, 117] width 159 height 12
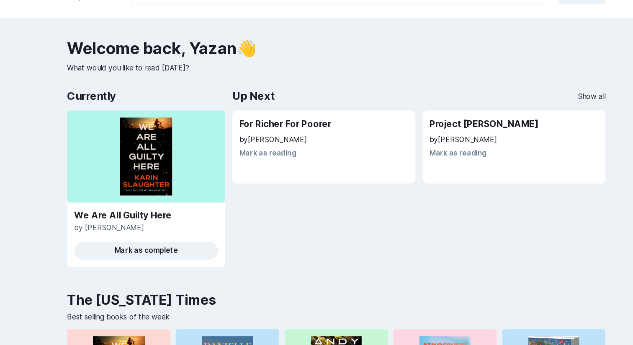
scroll to position [26, 0]
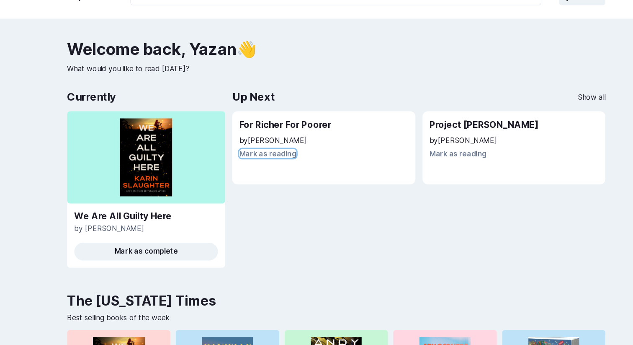
drag, startPoint x: 259, startPoint y: 146, endPoint x: 265, endPoint y: 182, distance: 36.2
click at [266, 182] on div "Up Next Show all For Richer For Poorer by [PERSON_NAME] [PERSON_NAME] as readin…" at bounding box center [394, 171] width 351 height 176
click at [265, 182] on div "Up Next Show all For Richer For Poorer by [PERSON_NAME] [PERSON_NAME] as readin…" at bounding box center [394, 171] width 351 height 176
click at [274, 118] on h2 "For Richer For Poorer" at bounding box center [304, 117] width 159 height 12
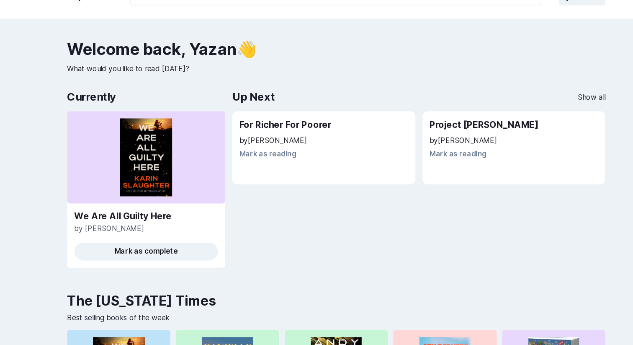
scroll to position [26, 0]
click at [354, 135] on p "by [PERSON_NAME]" at bounding box center [304, 132] width 159 height 10
click at [305, 135] on p "by [PERSON_NAME]" at bounding box center [304, 132] width 159 height 10
click at [261, 133] on p "by [PERSON_NAME]" at bounding box center [304, 132] width 159 height 10
click at [272, 117] on h2 "For Richer For Poorer" at bounding box center [304, 117] width 159 height 12
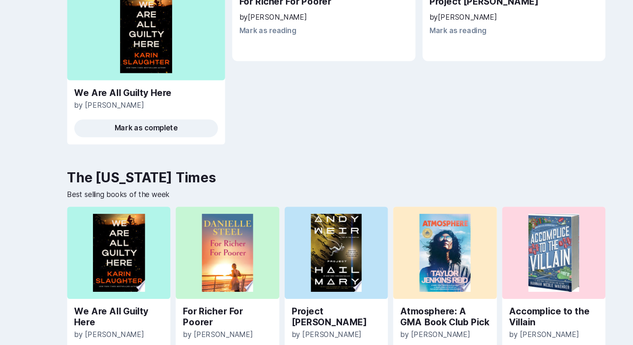
scroll to position [123, 0]
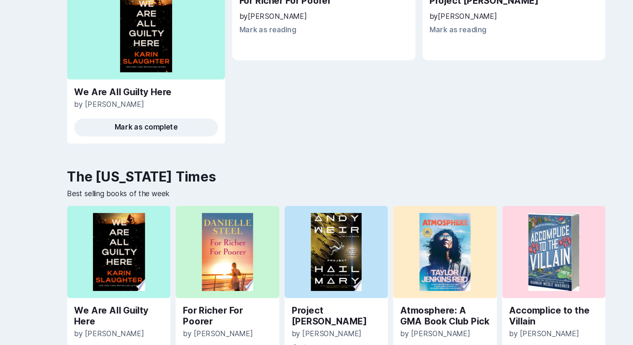
click at [408, 306] on div "Atmosphere: A GMA Book Club Pick by [PERSON_NAME]" at bounding box center [418, 322] width 97 height 45
click at [406, 319] on link "Atmosphere: A GMA Book Club Pick" at bounding box center [419, 317] width 84 height 20
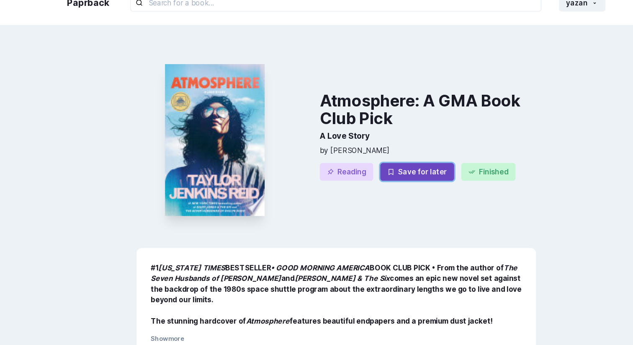
click at [383, 185] on button "Save for later" at bounding box center [393, 181] width 70 height 17
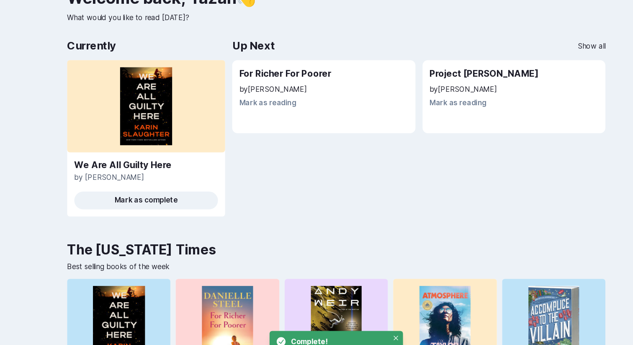
scroll to position [71, 0]
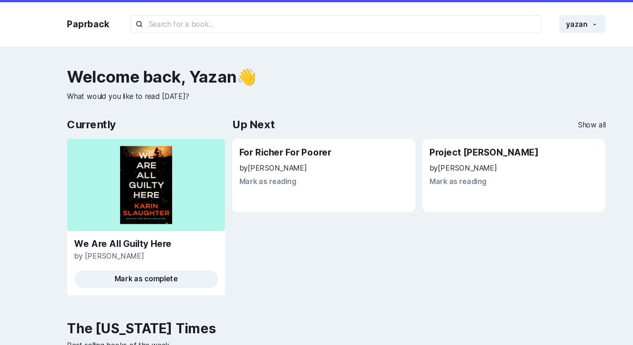
click at [367, 232] on div "Up Next Show all For Richer For Poorer by [PERSON_NAME] [PERSON_NAME] as readin…" at bounding box center [394, 197] width 351 height 176
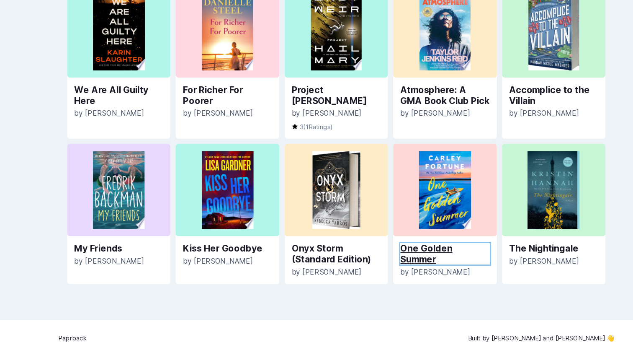
click at [400, 255] on link "One Golden Summer" at bounding box center [419, 259] width 84 height 20
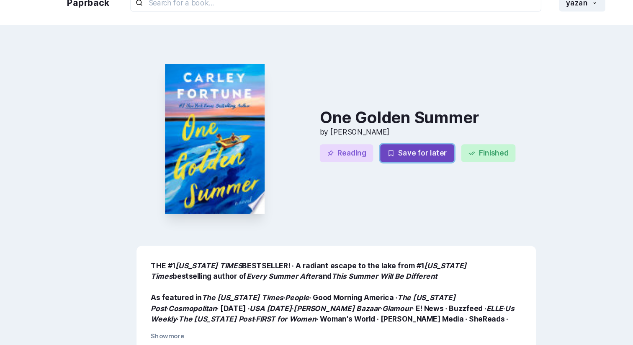
click at [372, 164] on button "Save for later" at bounding box center [393, 164] width 70 height 17
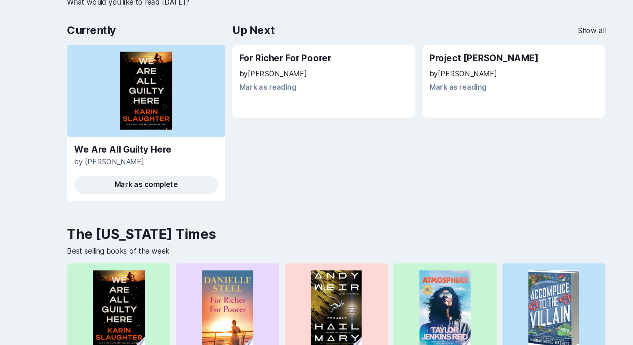
scroll to position [86, 0]
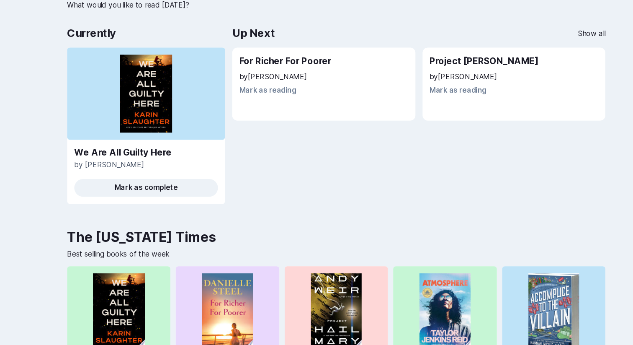
click at [262, 227] on h2 "The [US_STATE] Times" at bounding box center [316, 222] width 507 height 15
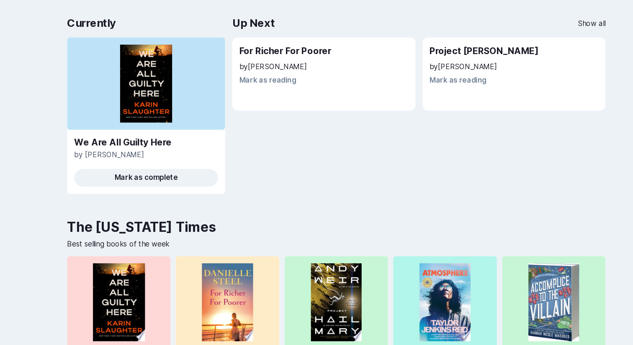
scroll to position [95, 0]
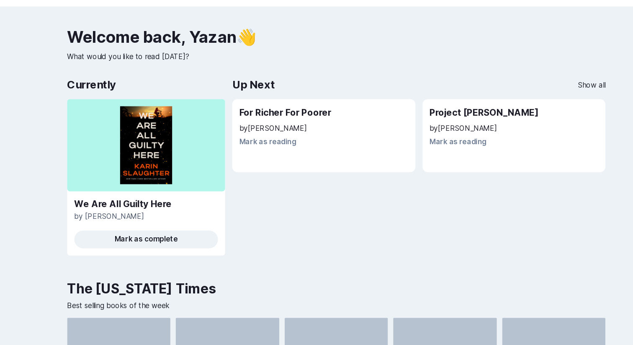
scroll to position [37, 0]
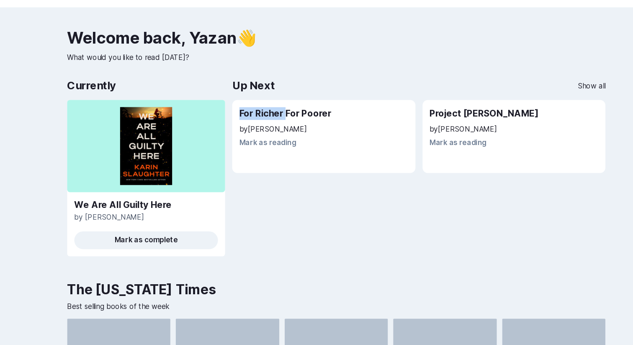
drag, startPoint x: 241, startPoint y: 94, endPoint x: 271, endPoint y: 102, distance: 30.9
click at [271, 102] on div "For Richer For Poorer by [PERSON_NAME] [PERSON_NAME] as reading" at bounding box center [305, 128] width 172 height 69
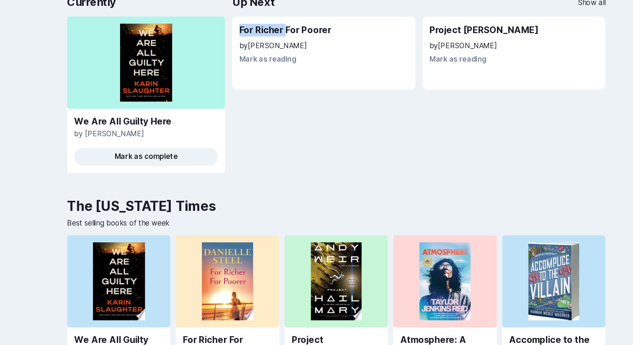
scroll to position [96, 0]
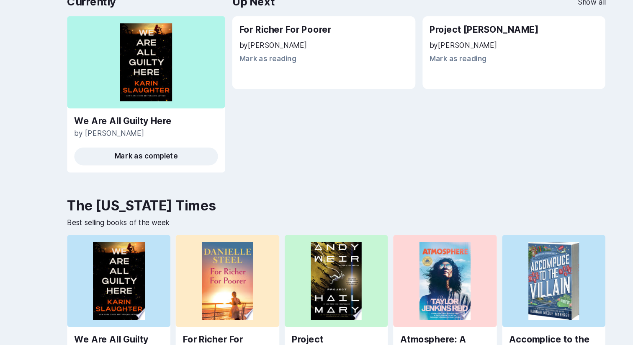
click at [150, 198] on div "Welcome back , [PERSON_NAME] 👋 What would you like to read [DATE]? Currently We…" at bounding box center [317, 245] width 524 height 554
